Goal: Task Accomplishment & Management: Complete application form

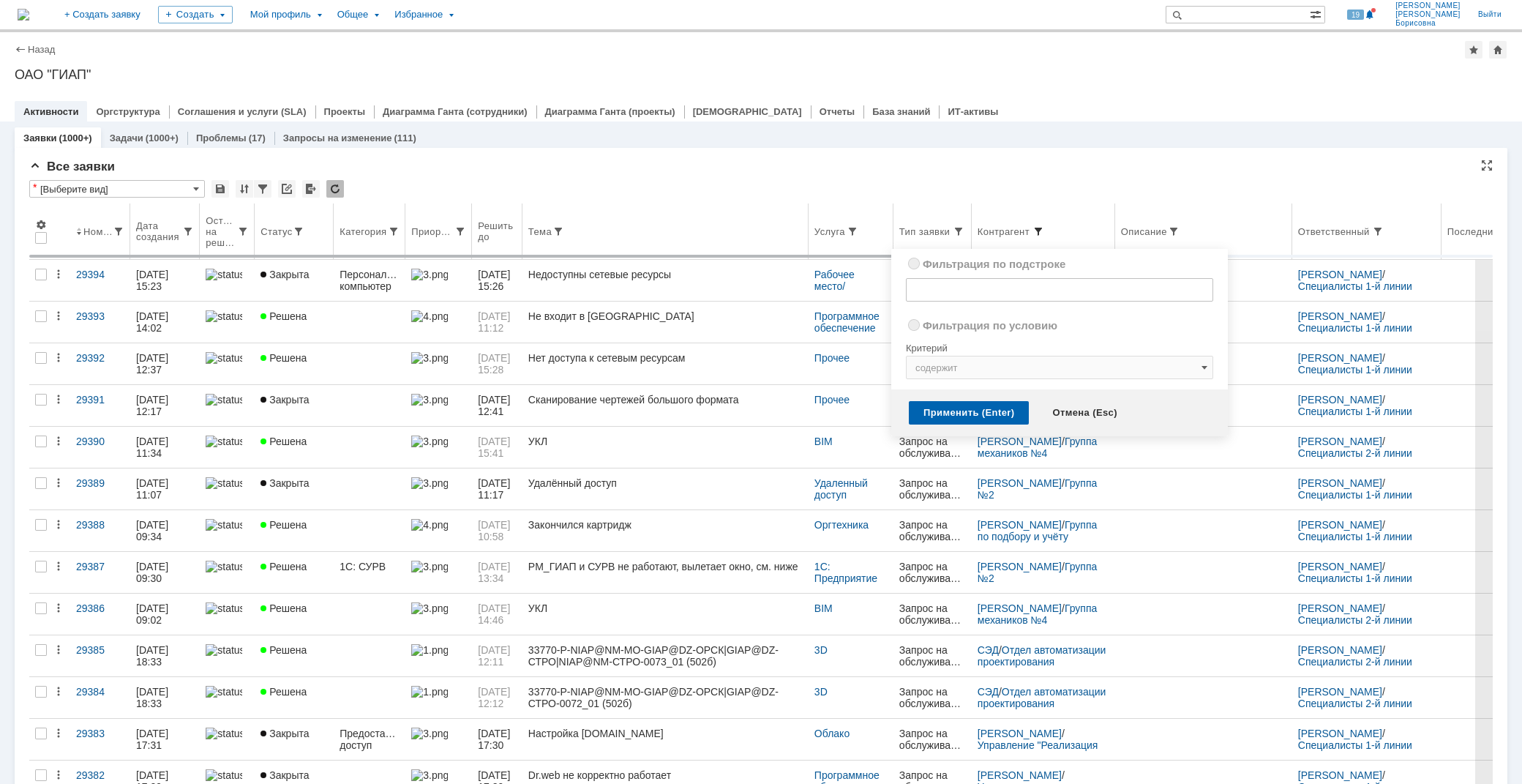
click at [1044, 225] on span at bounding box center [1038, 231] width 12 height 12
radio input "true"
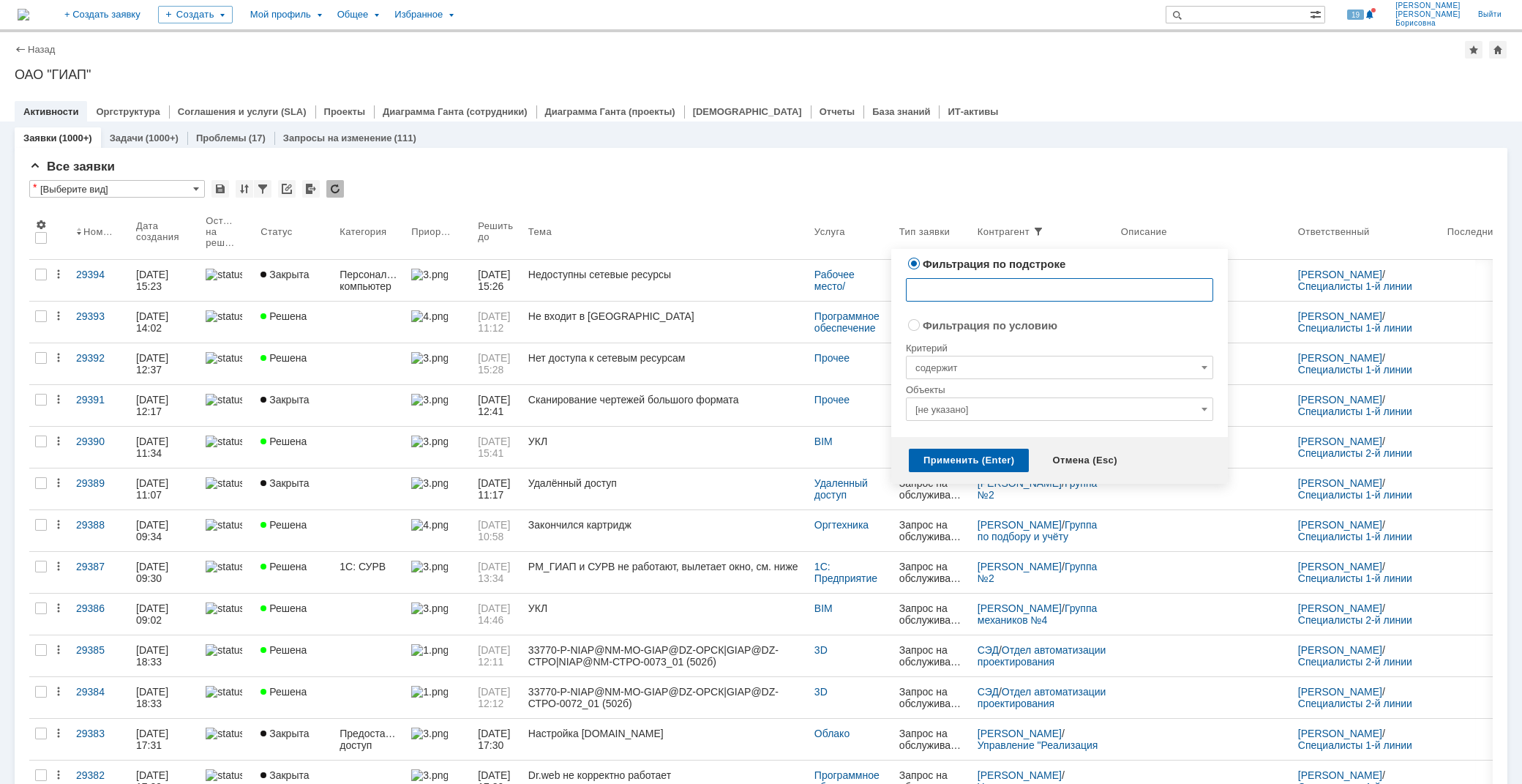
click at [981, 288] on input "text" at bounding box center [1059, 290] width 307 height 23
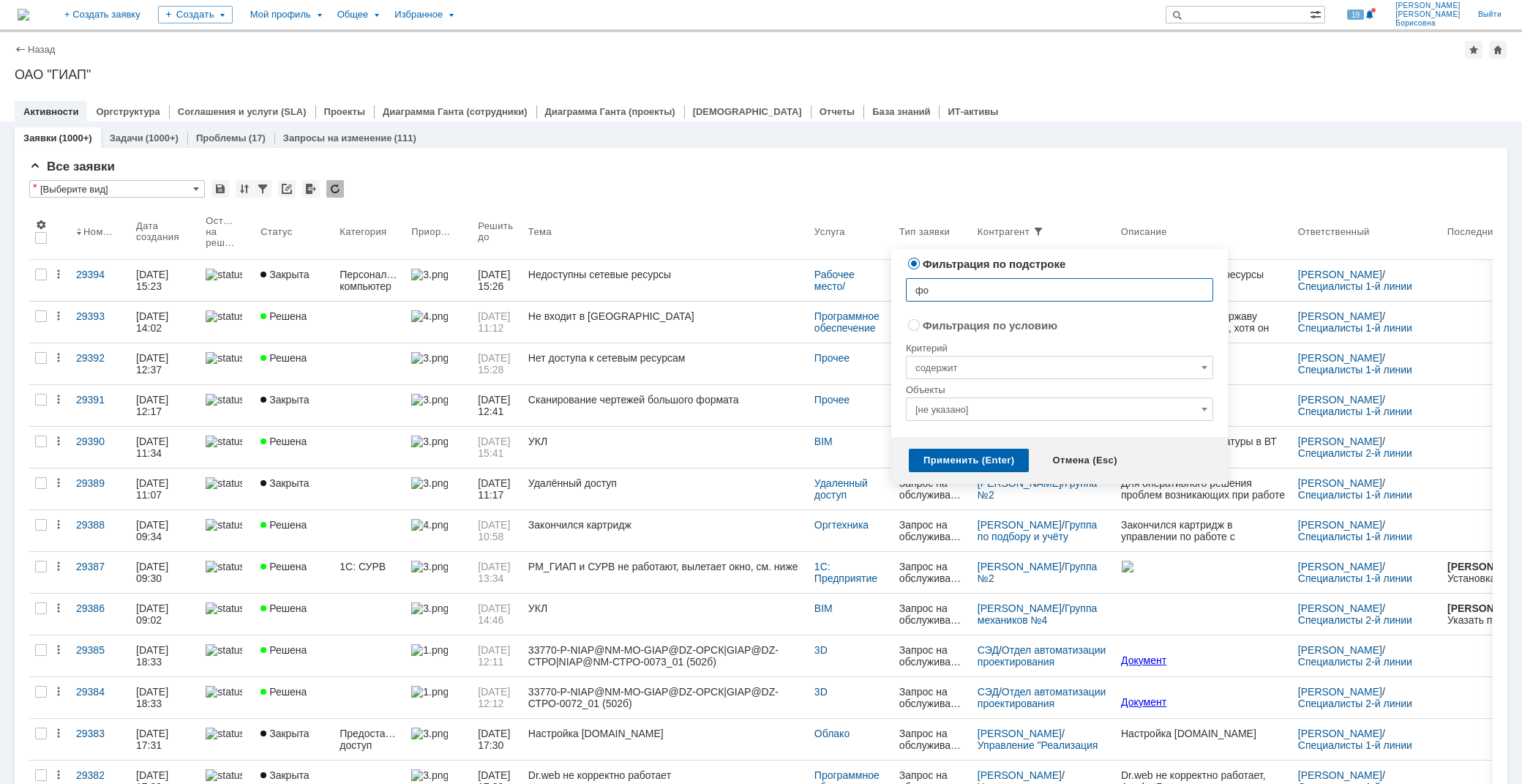
type input "фок"
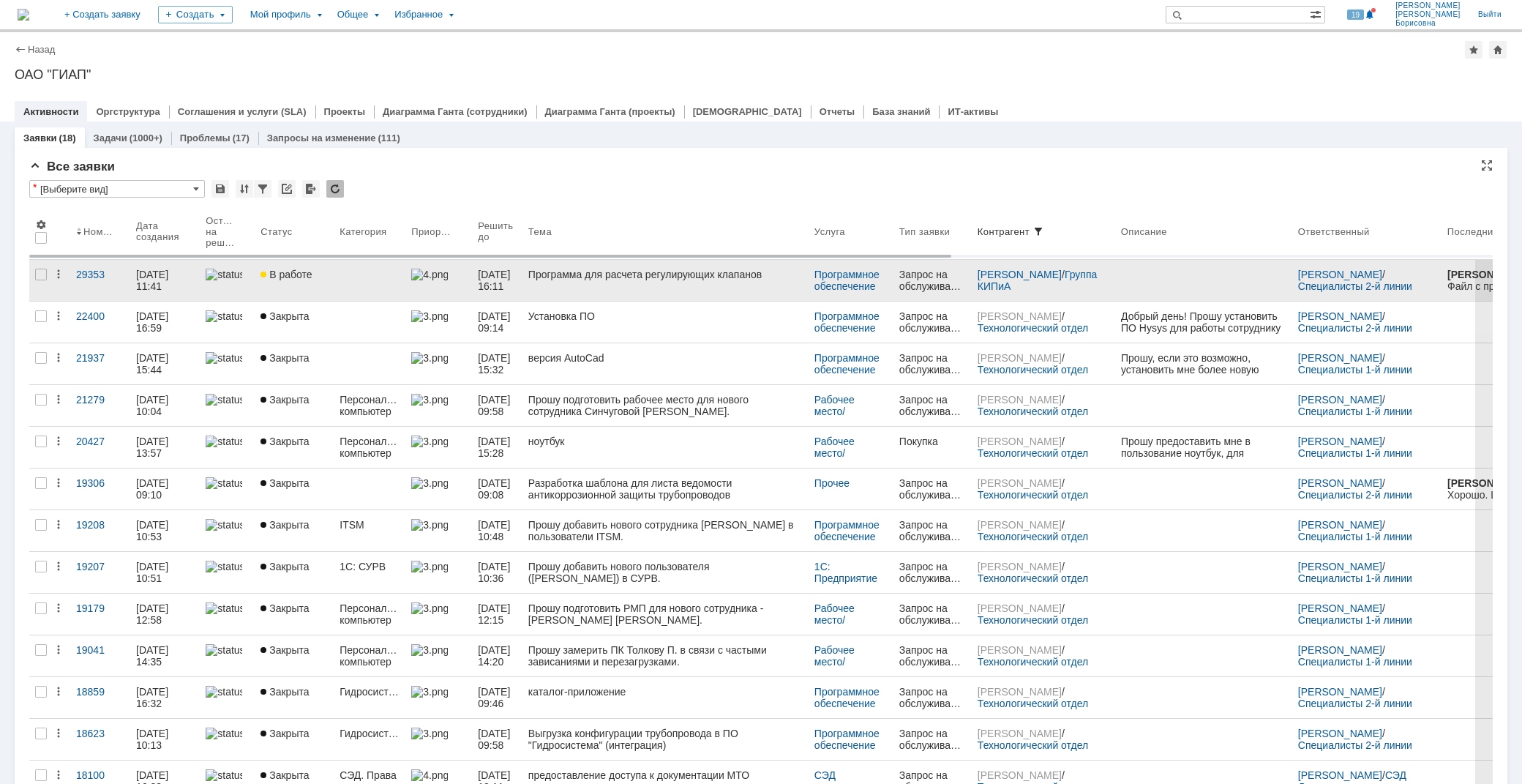
click at [626, 272] on div "Программа для расчета регулирующих клапанов" at bounding box center [666, 274] width 274 height 12
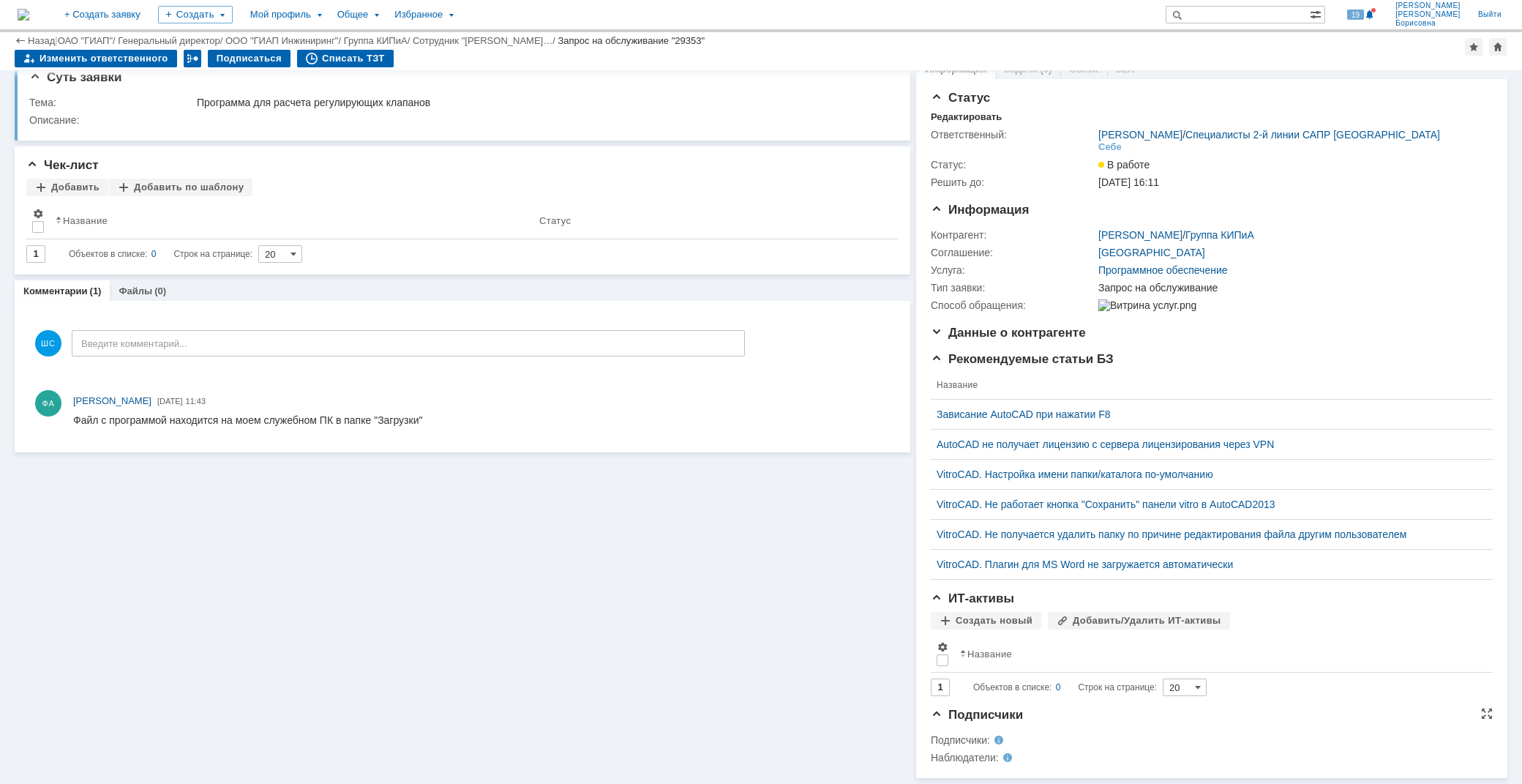
click at [990, 737] on span at bounding box center [990, 740] width 0 height 12
click at [999, 755] on span at bounding box center [999, 757] width 0 height 12
click at [1008, 328] on span "Данные о контрагенте" at bounding box center [1008, 333] width 155 height 14
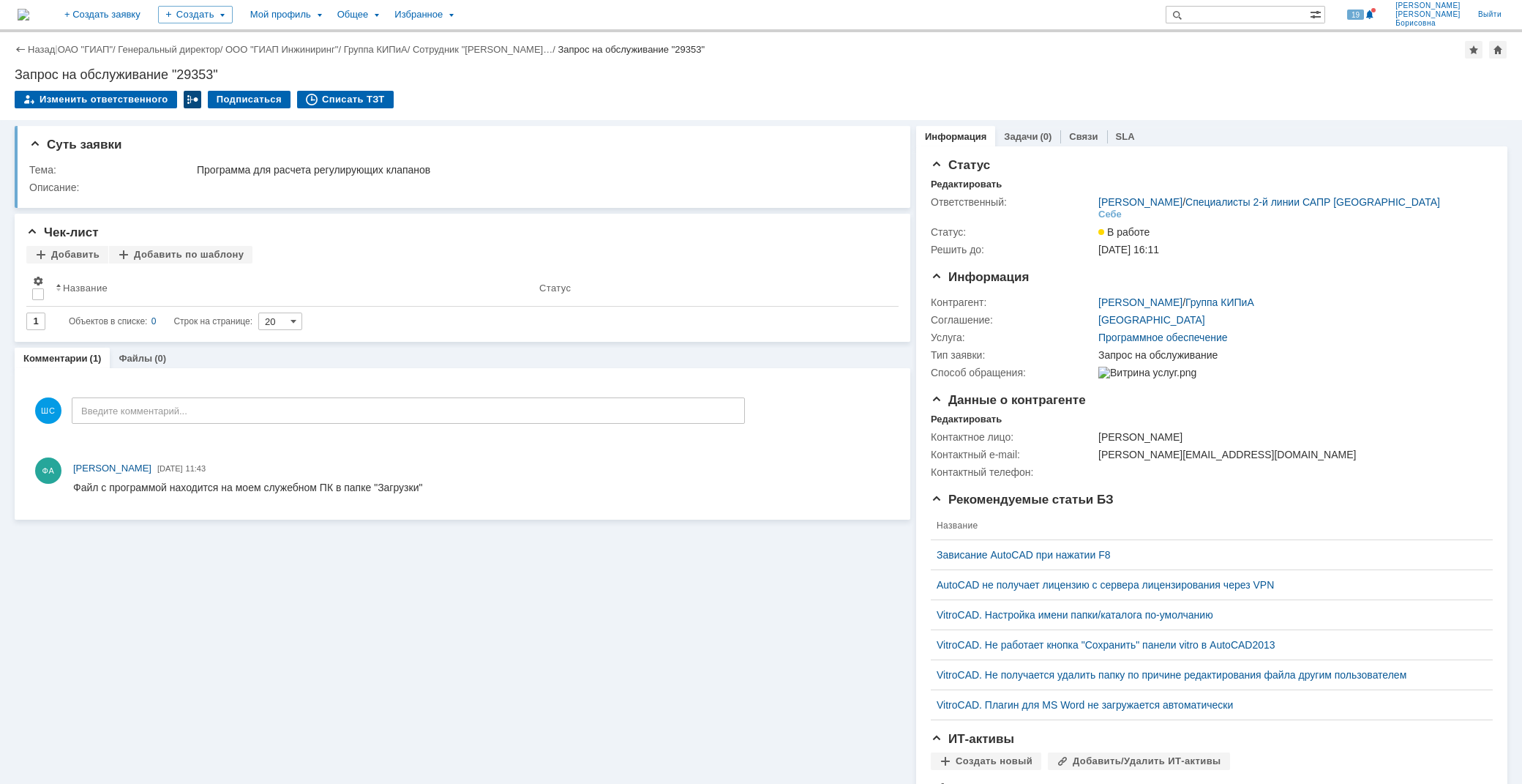
click at [187, 97] on div at bounding box center [192, 99] width 18 height 18
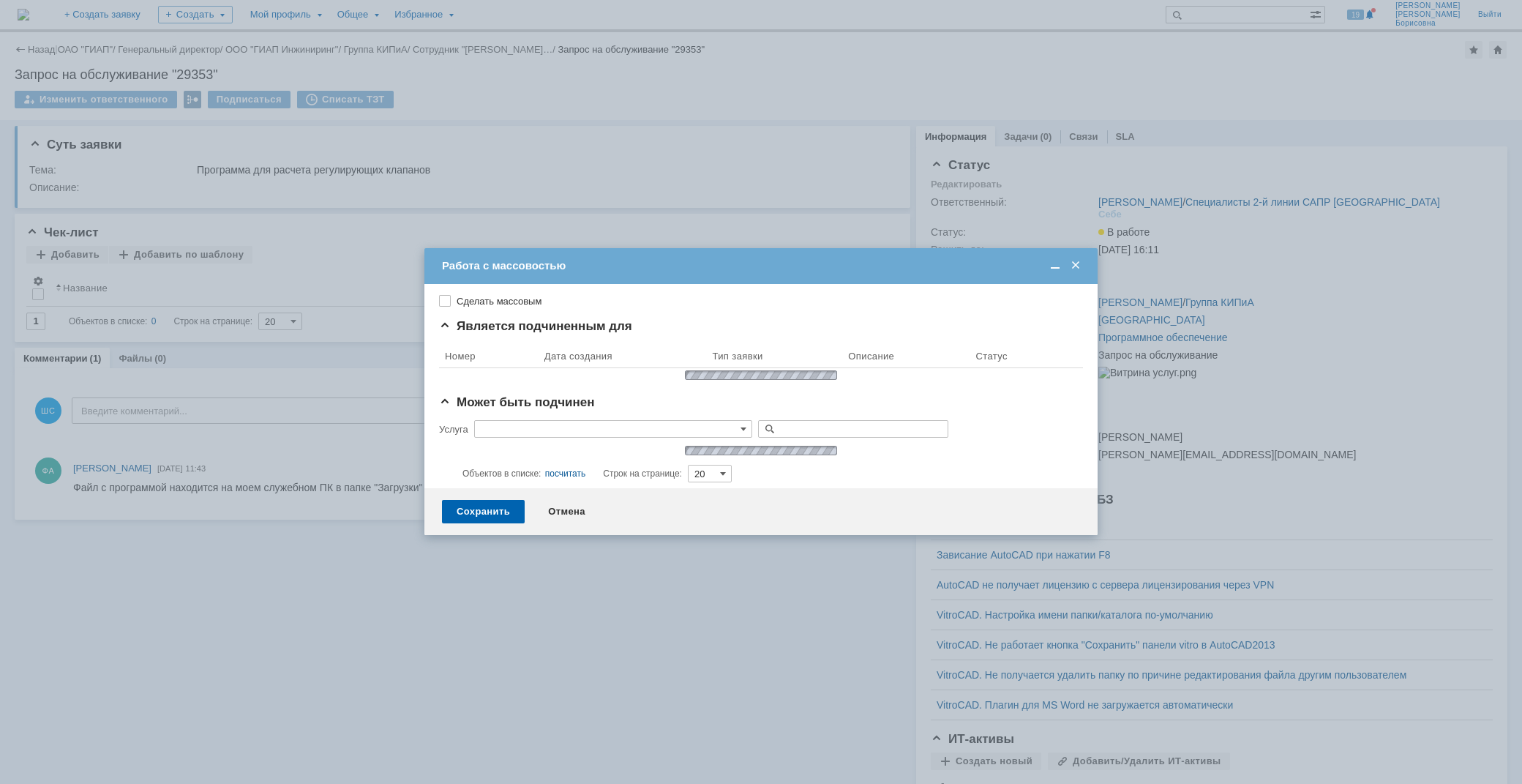
type input "Программное обеспечение"
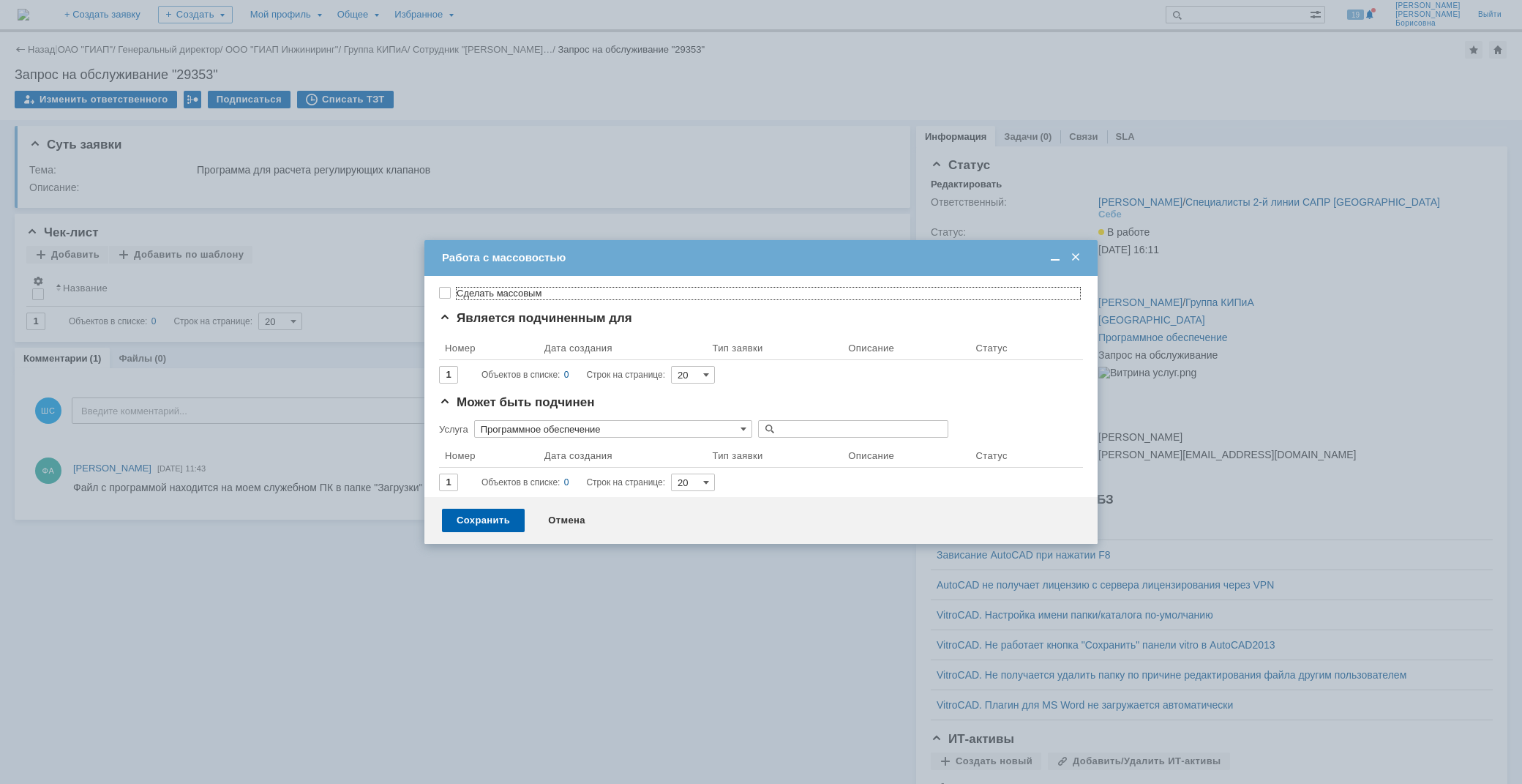
click at [1075, 252] on span at bounding box center [1075, 257] width 15 height 13
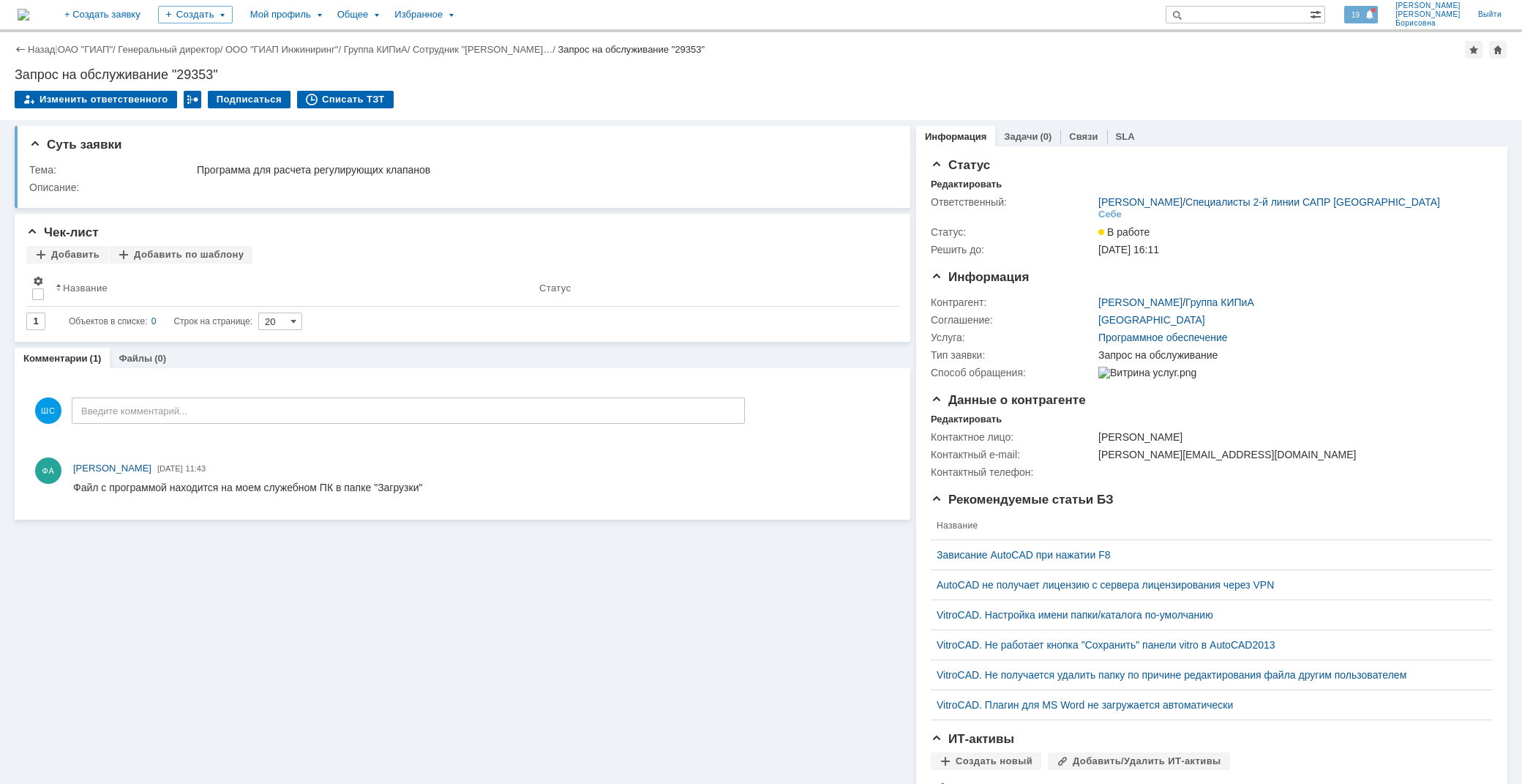
click at [1375, 16] on span at bounding box center [1369, 15] width 10 height 12
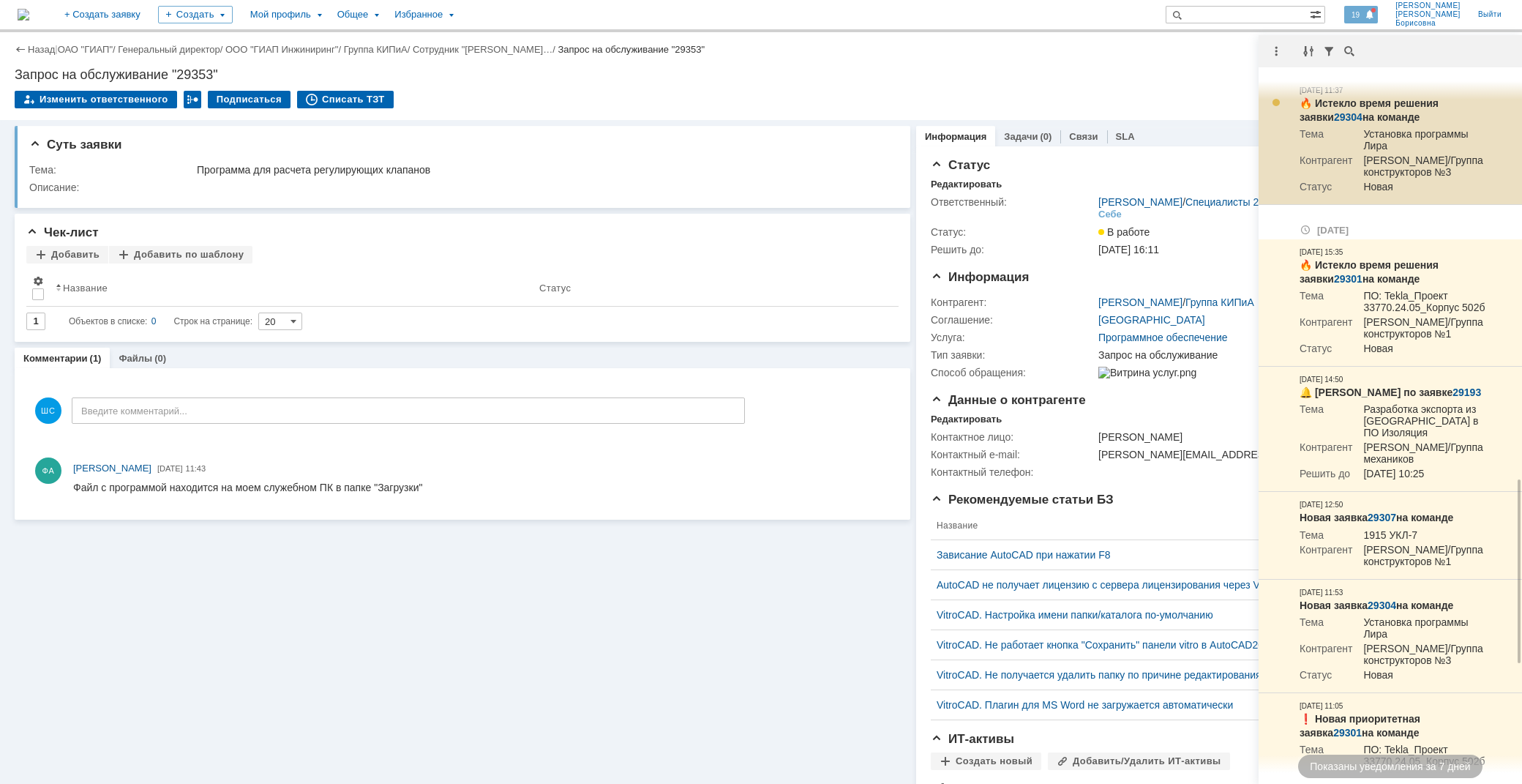
scroll to position [1244, 0]
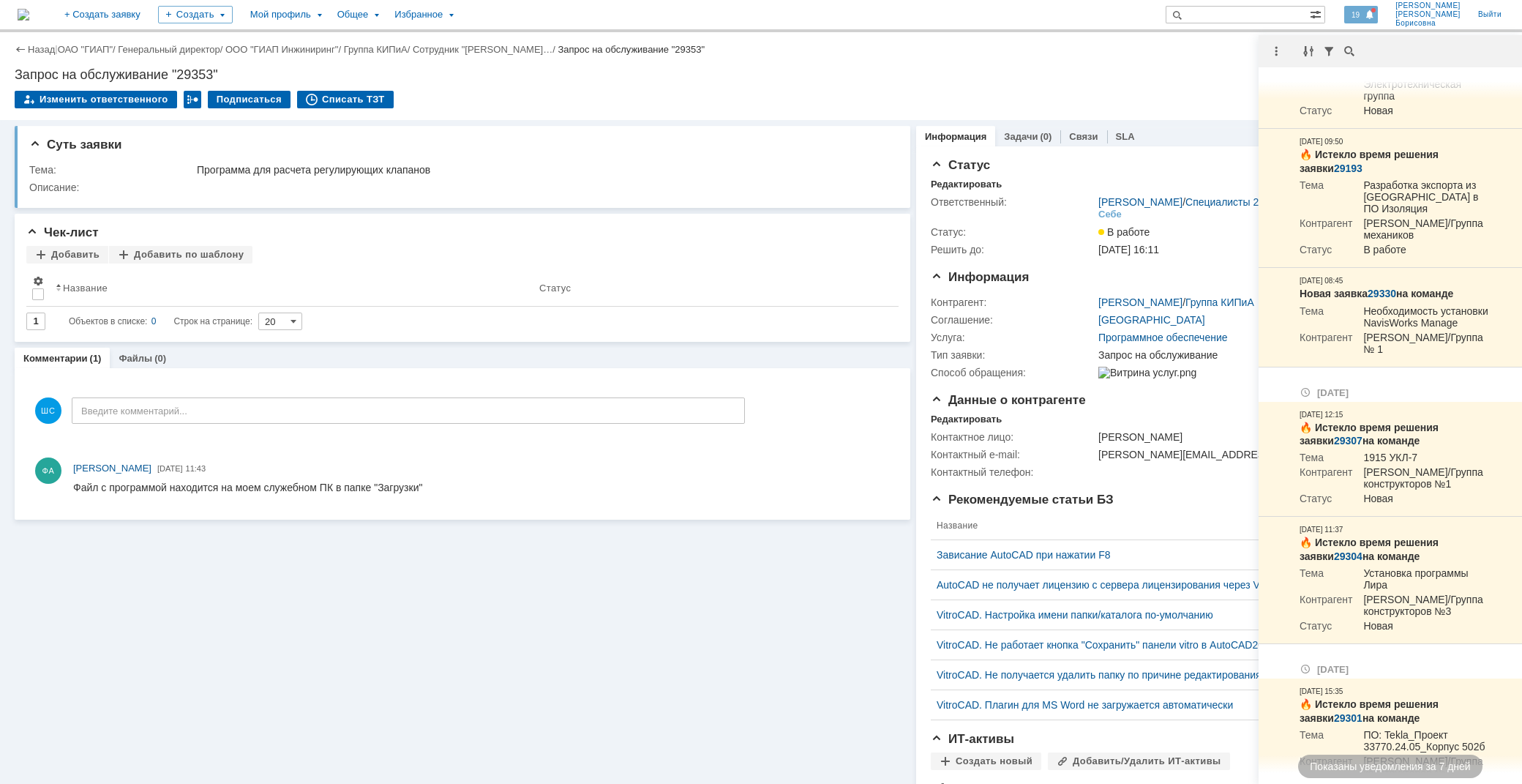
click at [1364, 9] on span "19" at bounding box center [1356, 14] width 17 height 10
